Goal: Navigation & Orientation: Find specific page/section

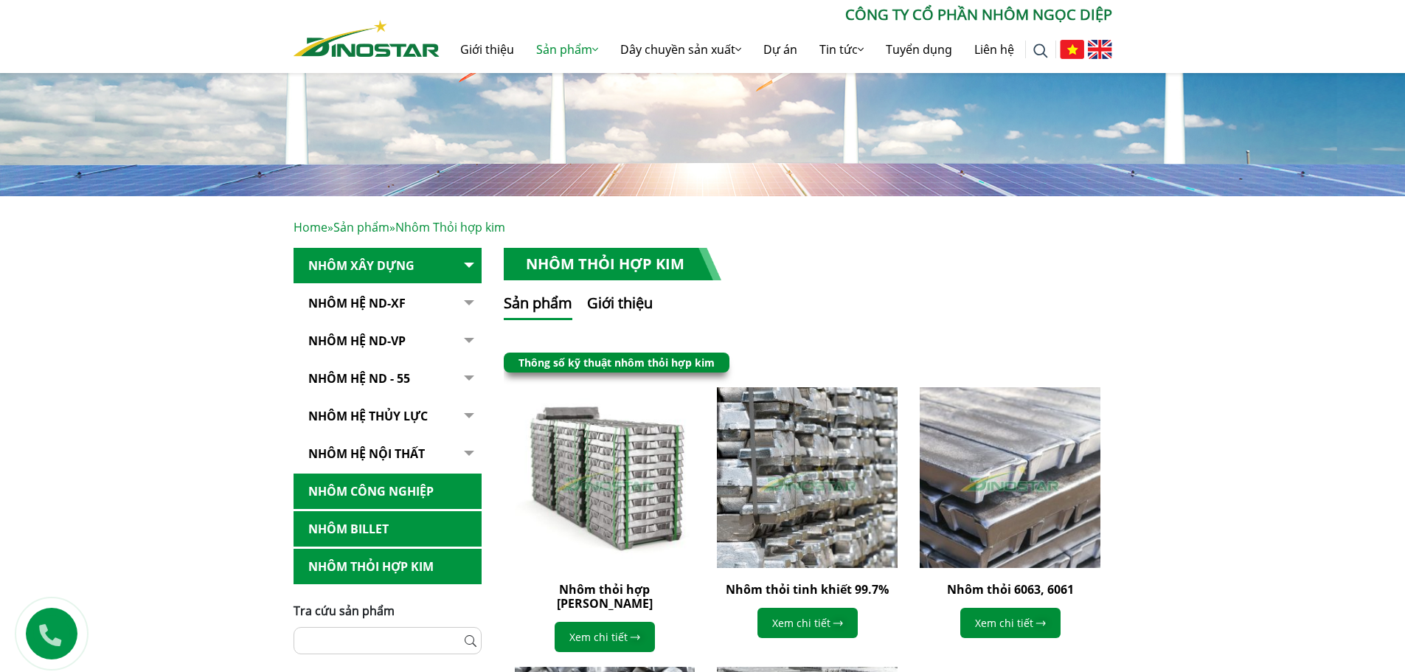
scroll to position [148, 0]
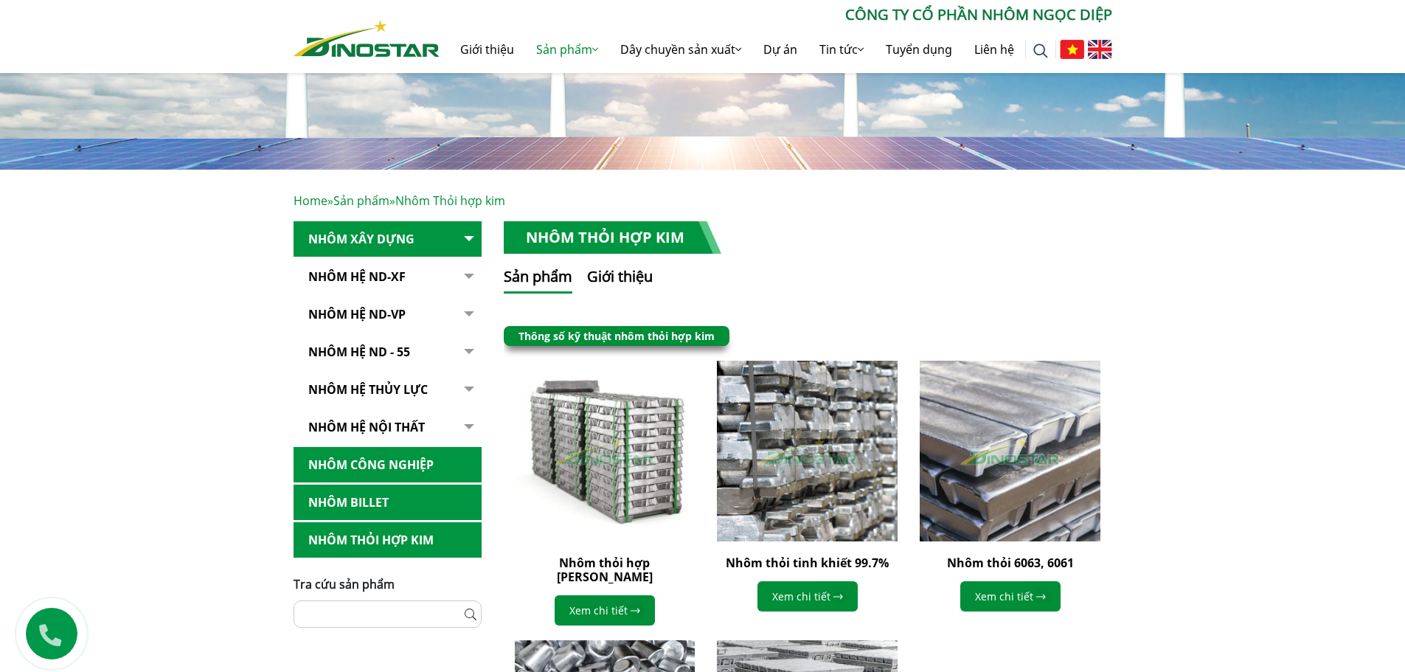
click at [441, 468] on link "Nhôm Công nghiệp" at bounding box center [388, 465] width 188 height 36
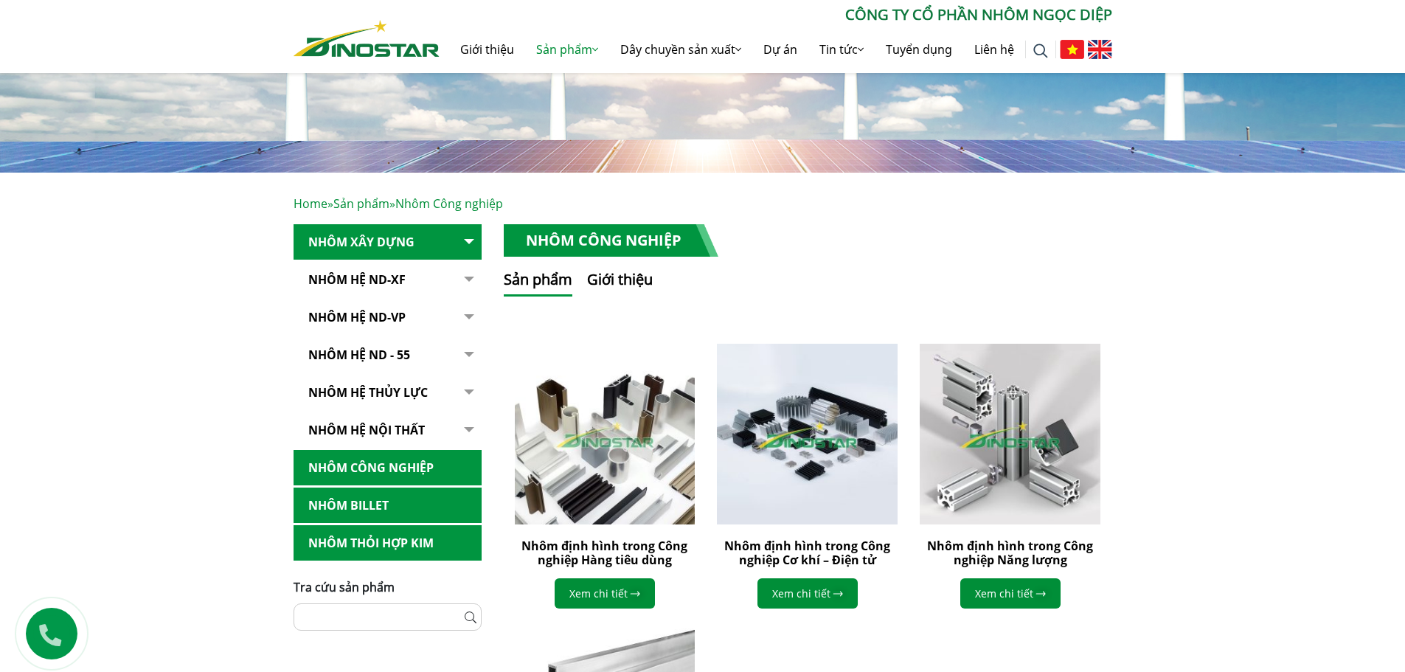
scroll to position [221, 0]
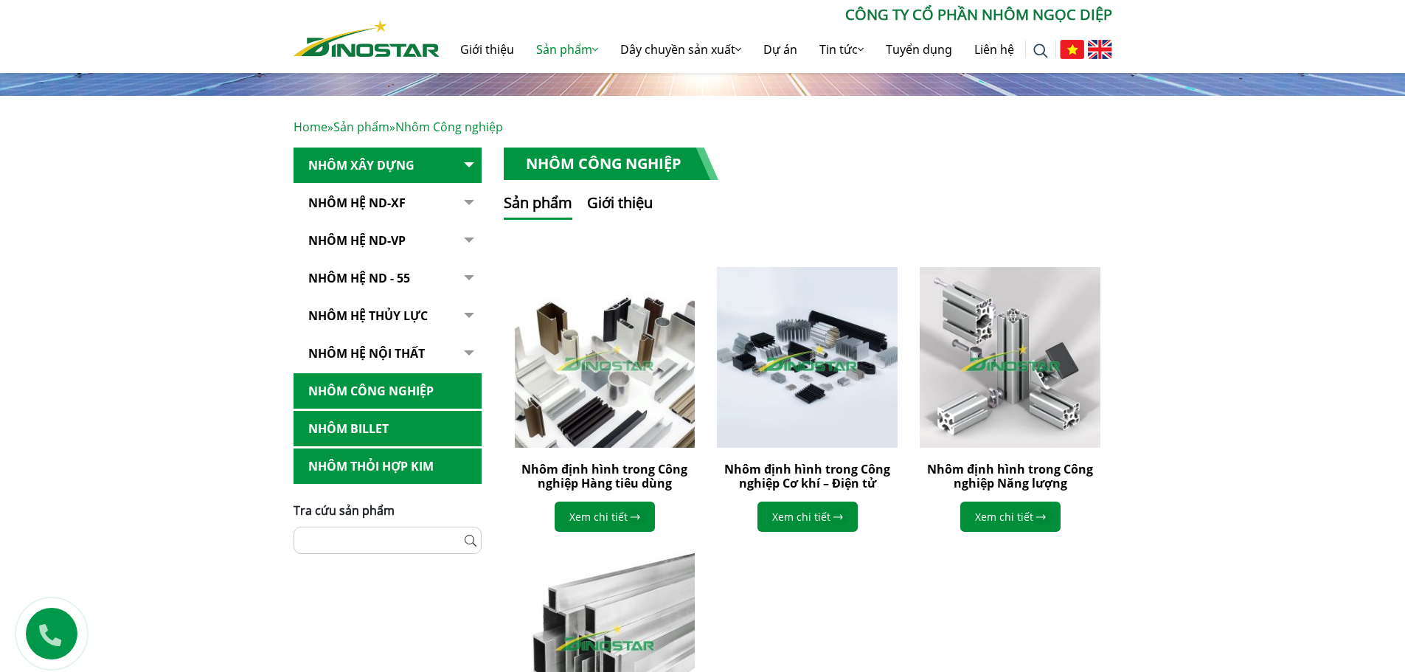
click at [340, 389] on link "Nhôm Công nghiệp" at bounding box center [388, 391] width 188 height 36
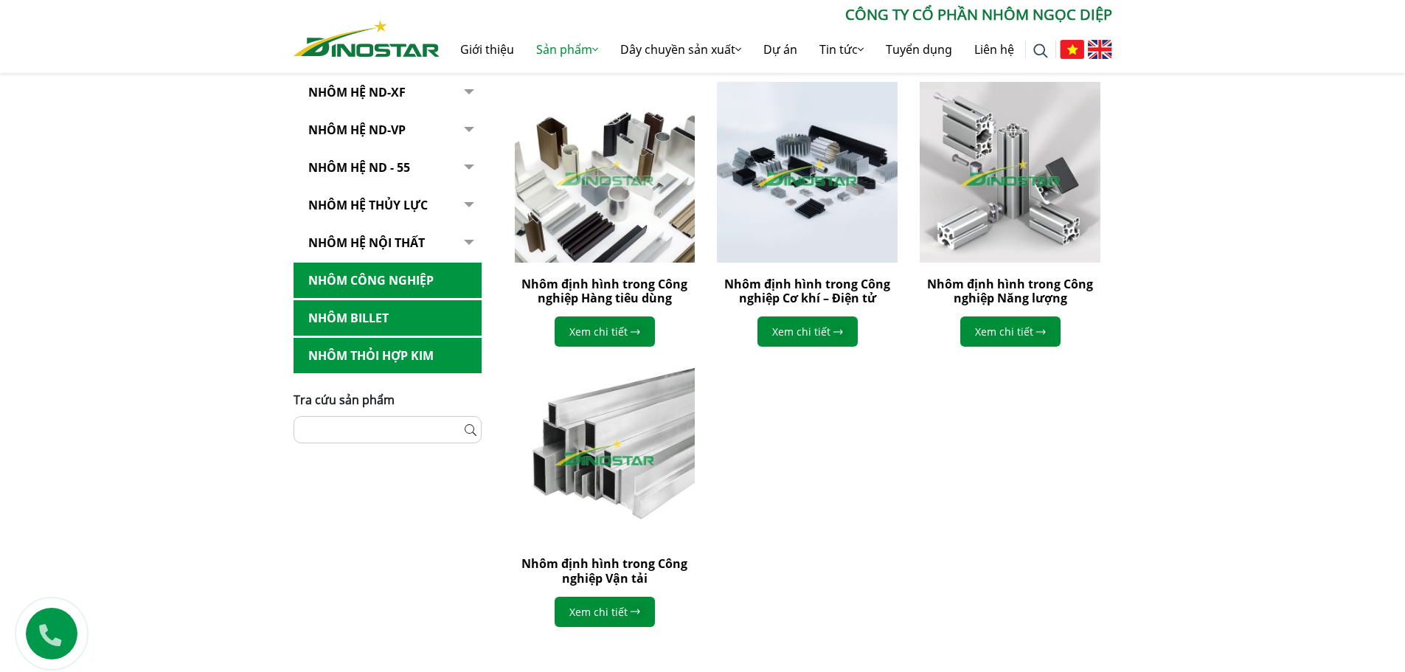
scroll to position [443, 0]
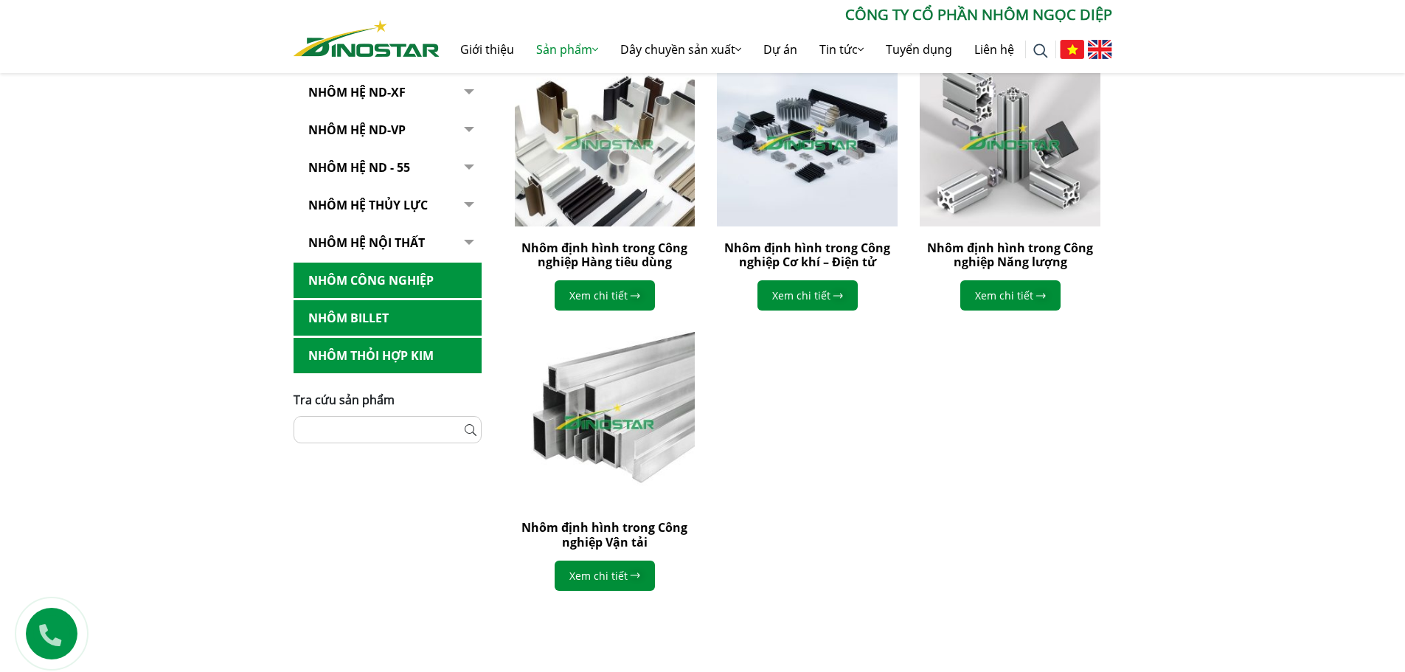
click at [385, 362] on link "Nhôm Thỏi hợp kim" at bounding box center [388, 356] width 188 height 36
